Goal: Information Seeking & Learning: Learn about a topic

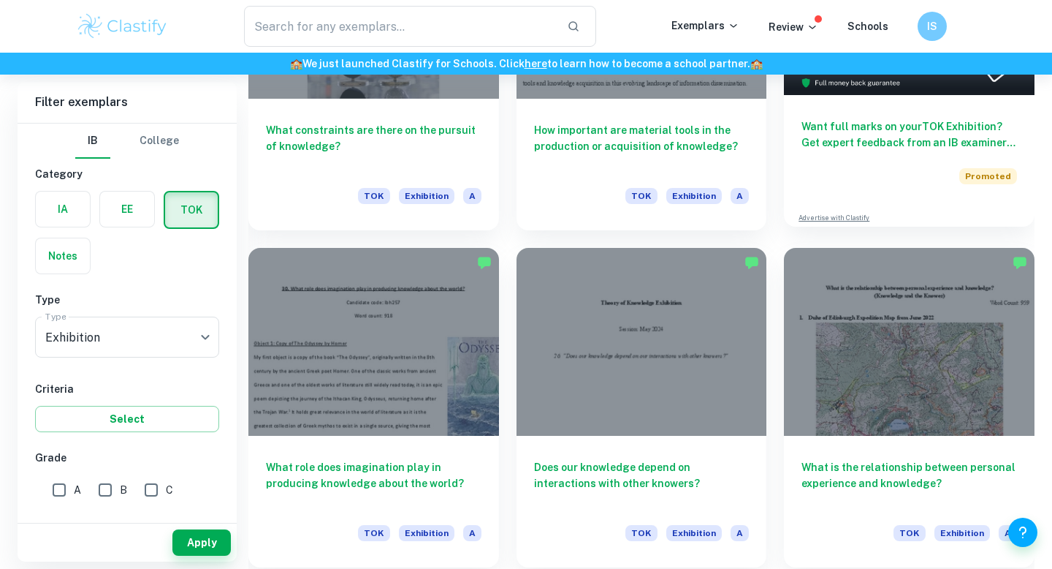
scroll to position [612, 0]
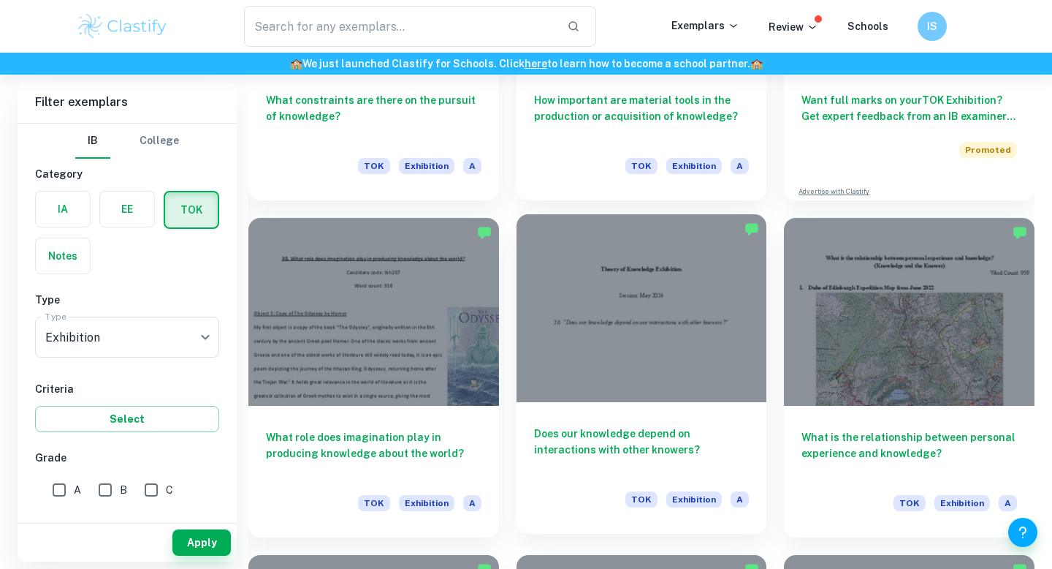
click at [675, 352] on div at bounding box center [642, 308] width 251 height 188
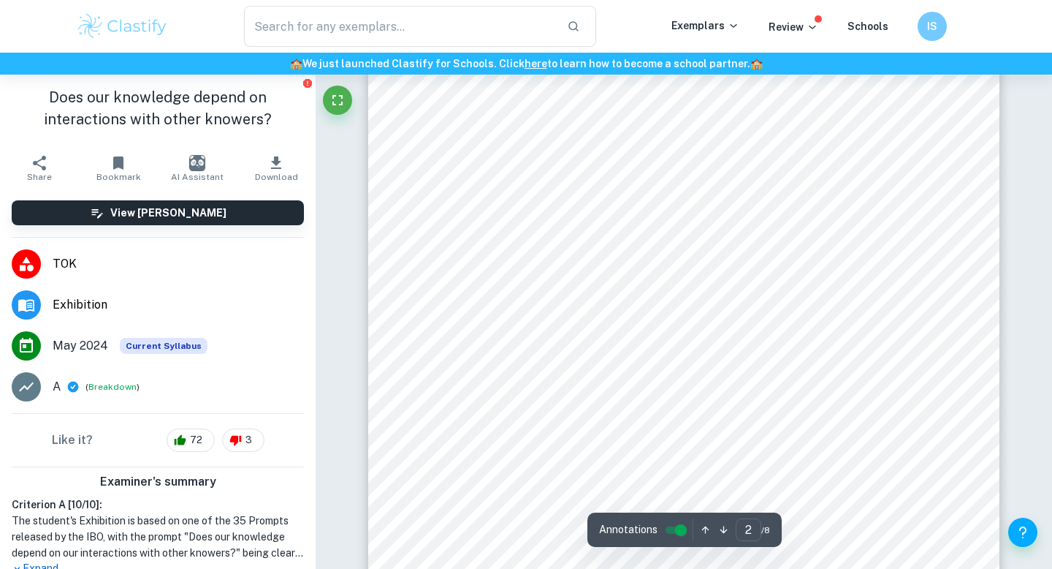
scroll to position [1036, 0]
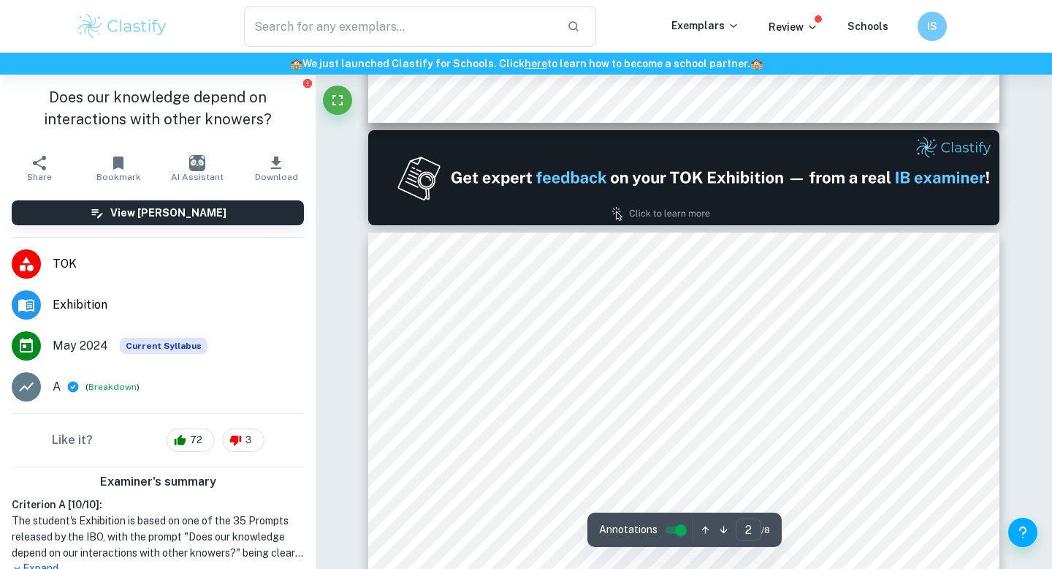
type input "1"
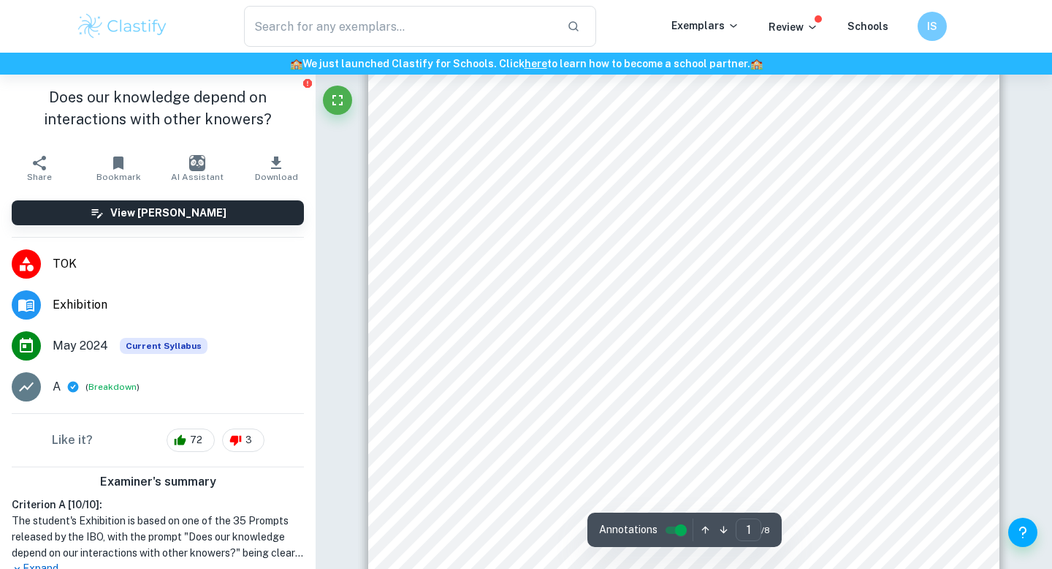
scroll to position [0, 0]
drag, startPoint x: 589, startPoint y: 199, endPoint x: 601, endPoint y: 200, distance: 11.8
click at [601, 201] on div "Theory of Knowledge Exhibition Session: [DATE] 26. <Does our knowledge depend o…" at bounding box center [683, 535] width 631 height 892
drag, startPoint x: 595, startPoint y: 201, endPoint x: 858, endPoint y: 311, distance: 285.0
click at [858, 311] on div "Theory of Knowledge Exhibition Session: [DATE] 26. <Does our knowledge depend o…" at bounding box center [683, 535] width 631 height 892
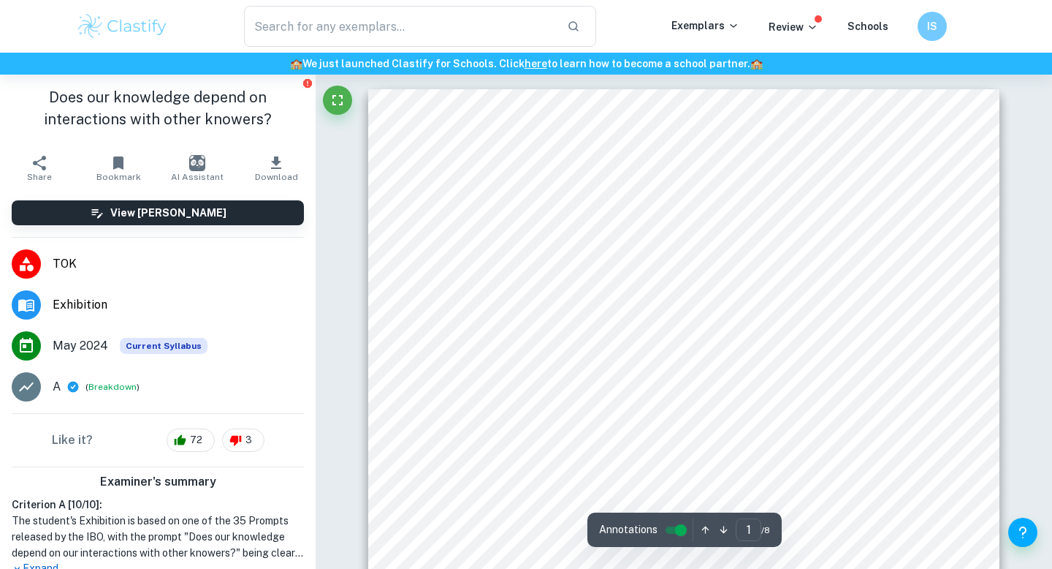
click at [858, 311] on span "26. <Does our knowledge depend on our interactions with other knowers?=" at bounding box center [683, 307] width 353 height 12
click at [851, 195] on div "Theory of Knowledge Exhibition Session: [DATE] 26. <Does our knowledge depend o…" at bounding box center [683, 535] width 631 height 892
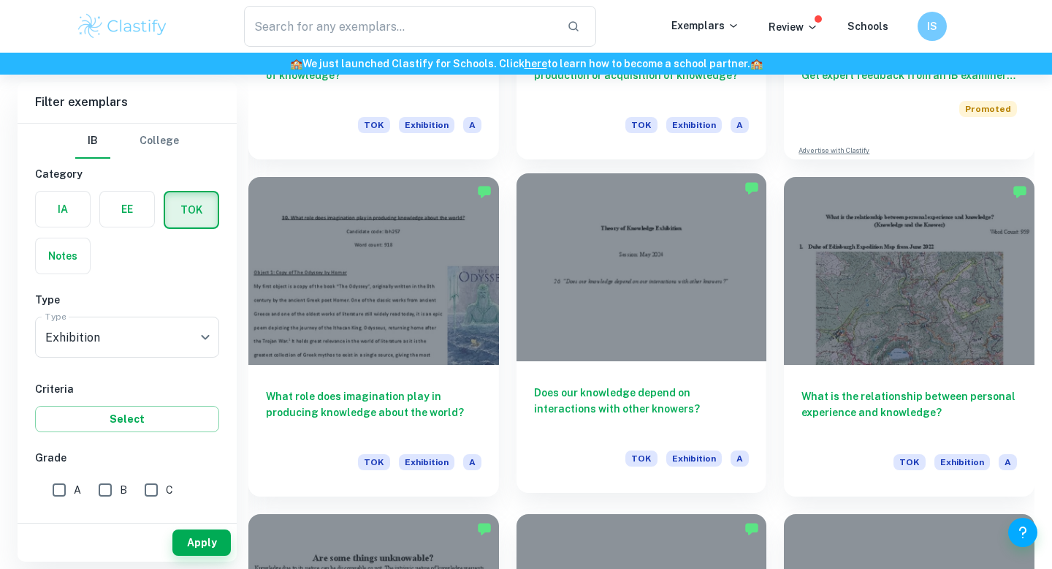
scroll to position [1089, 0]
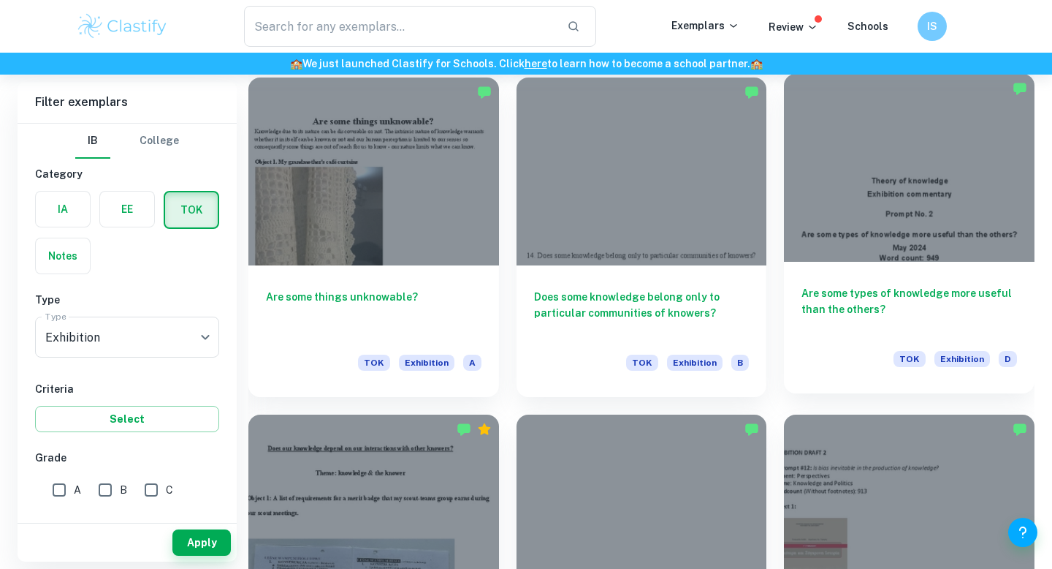
click at [982, 291] on h6 "Are some types of knowledge more useful than the others?" at bounding box center [910, 309] width 216 height 48
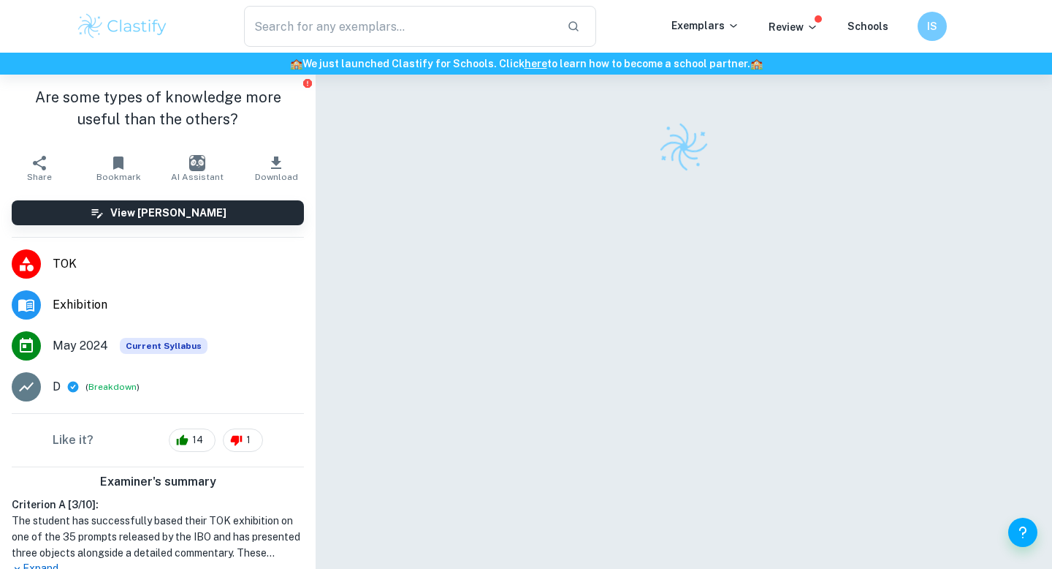
scroll to position [33, 0]
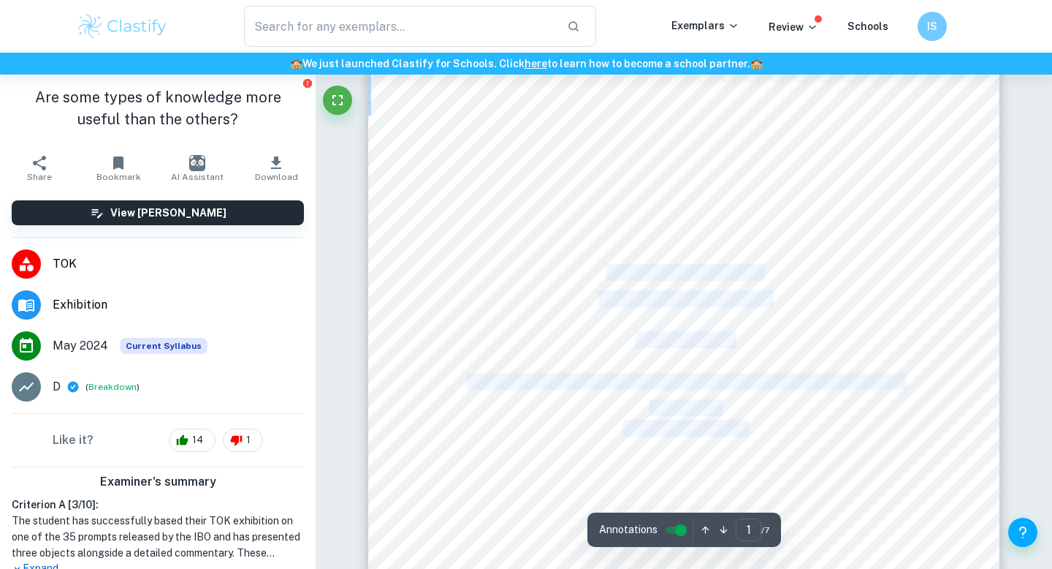
drag, startPoint x: 756, startPoint y: 430, endPoint x: 608, endPoint y: 270, distance: 217.7
click at [608, 270] on div "Theory of knowledge Exhibition commentary Prompt No. 2 Are some types of knowle…" at bounding box center [683, 464] width 631 height 817
copy div "Theory of knowledge Exhibition commentary Prompt No. 2 Are some types of knowle…"
click at [743, 267] on span "Theory of knowledge" at bounding box center [684, 272] width 155 height 15
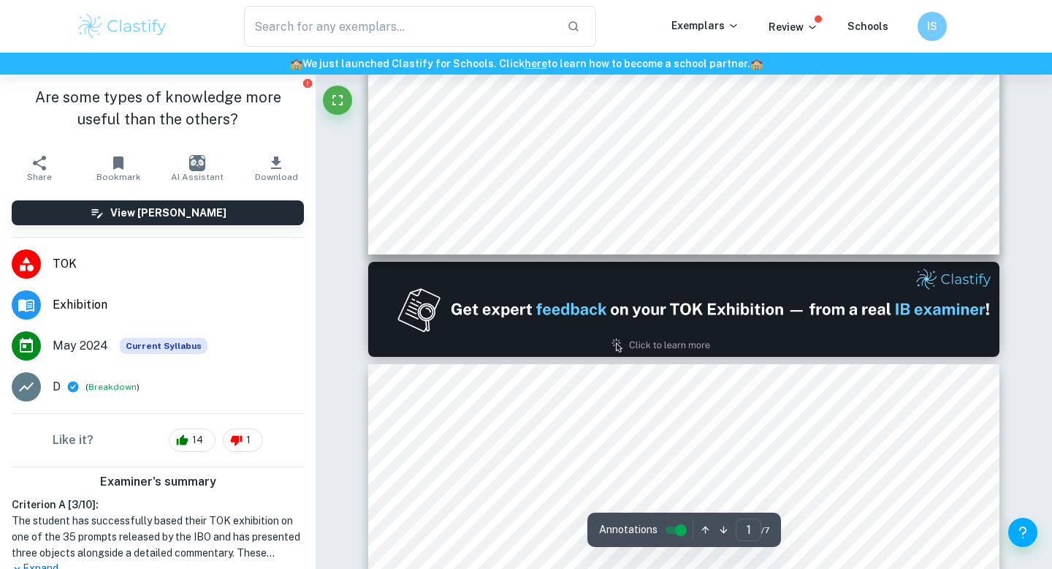
type input "2"
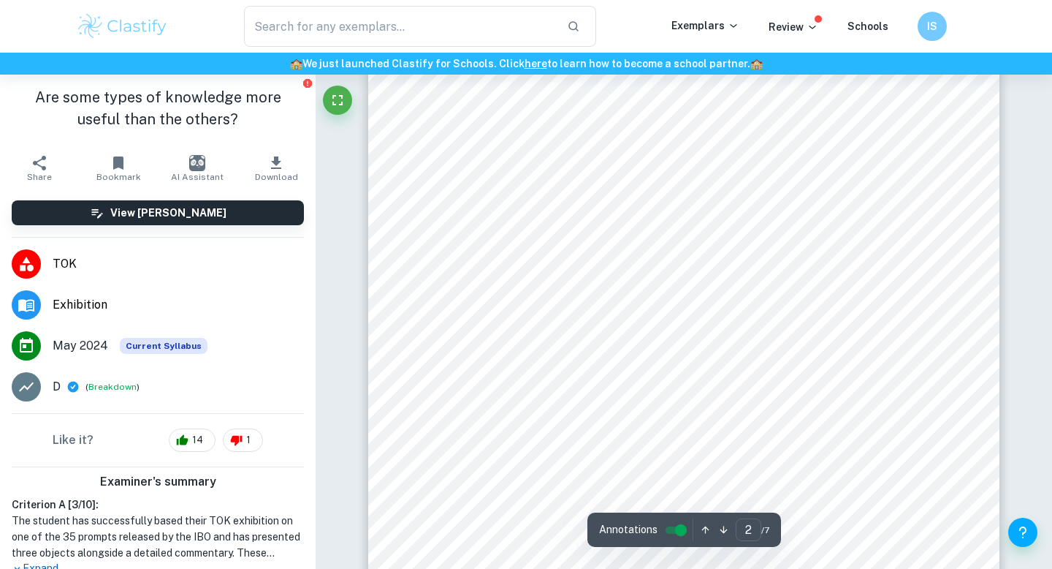
scroll to position [941, 0]
click at [664, 145] on div "Introduction: Every bit of knowledge is beneficial to someone somewhere in the …" at bounding box center [683, 483] width 631 height 817
